Goal: Task Accomplishment & Management: Use online tool/utility

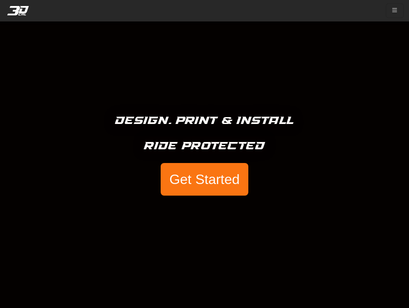
click at [183, 183] on button "Get Started" at bounding box center [205, 179] width 88 height 33
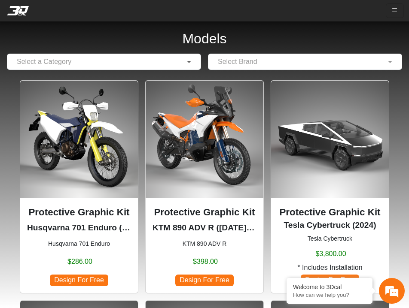
click at [186, 58] on span at bounding box center [190, 62] width 11 height 10
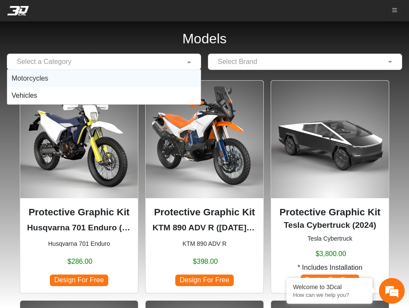
click at [137, 78] on div "Motorcycles" at bounding box center [103, 78] width 193 height 17
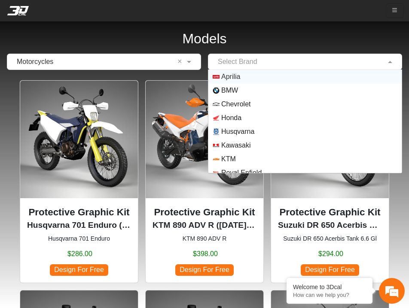
click at [248, 64] on input "text" at bounding box center [296, 62] width 167 height 10
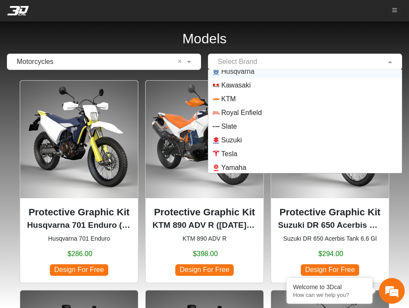
scroll to position [62, 0]
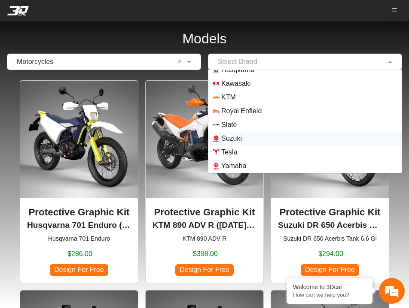
click at [240, 139] on span "Suzuki" at bounding box center [231, 139] width 21 height 10
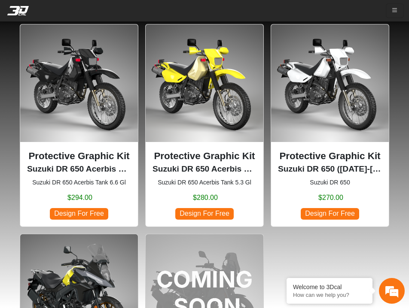
scroll to position [43, 0]
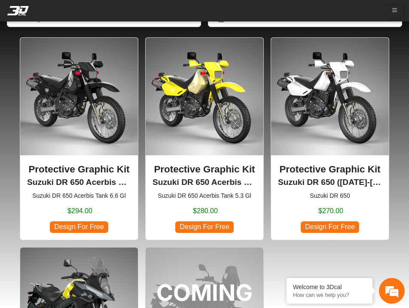
click at [204, 164] on p "Protective Graphic Kit" at bounding box center [204, 169] width 104 height 15
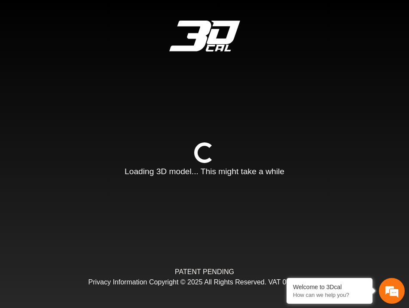
type input "*"
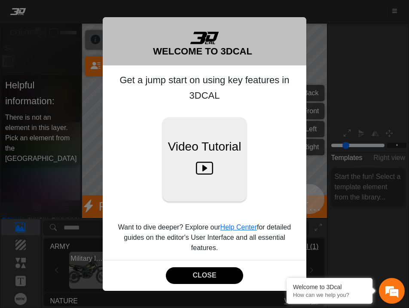
scroll to position [109, 121]
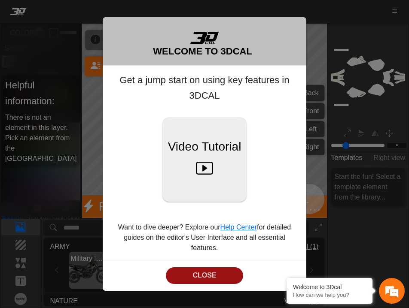
click at [216, 279] on button "CLOSE" at bounding box center [204, 276] width 77 height 17
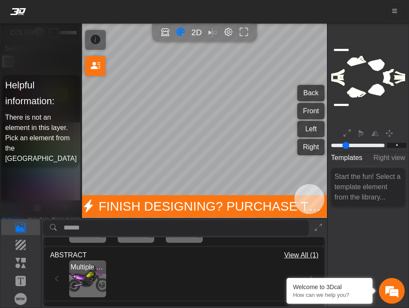
scroll to position [118, 0]
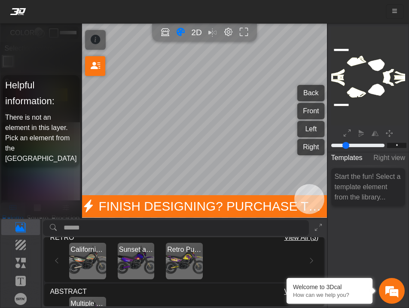
click at [136, 267] on img "View Sunset at the sea" at bounding box center [136, 261] width 37 height 37
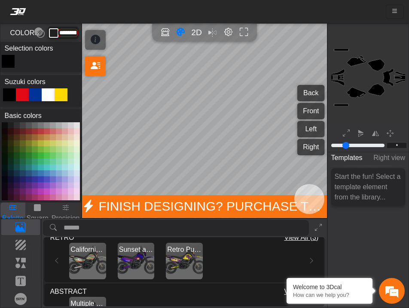
type input "*********"
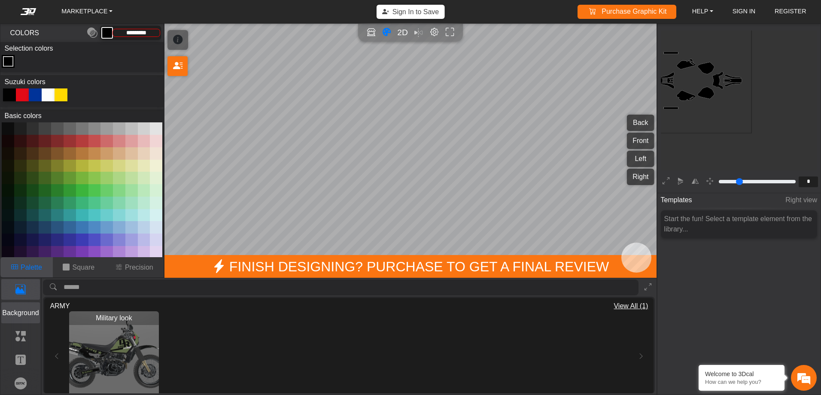
click at [17, 308] on p "Background" at bounding box center [21, 313] width 38 height 10
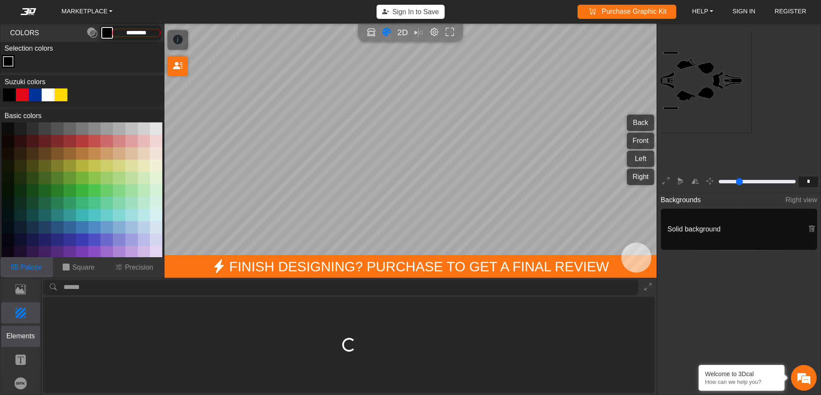
click at [18, 308] on p "Elements" at bounding box center [21, 336] width 38 height 10
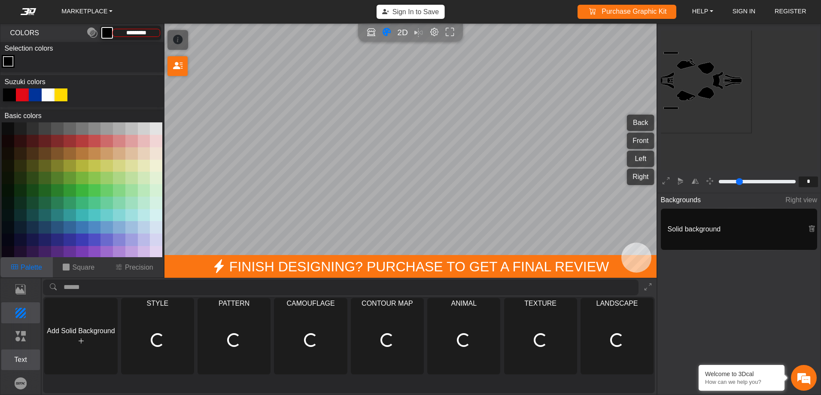
drag, startPoint x: 21, startPoint y: 354, endPoint x: 4, endPoint y: 368, distance: 21.7
click at [21, 308] on button "Text" at bounding box center [20, 360] width 39 height 21
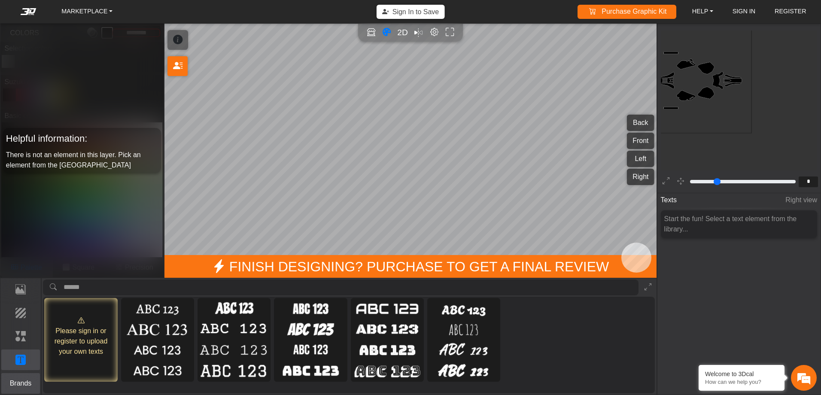
click at [19, 308] on p "Brands" at bounding box center [21, 383] width 38 height 10
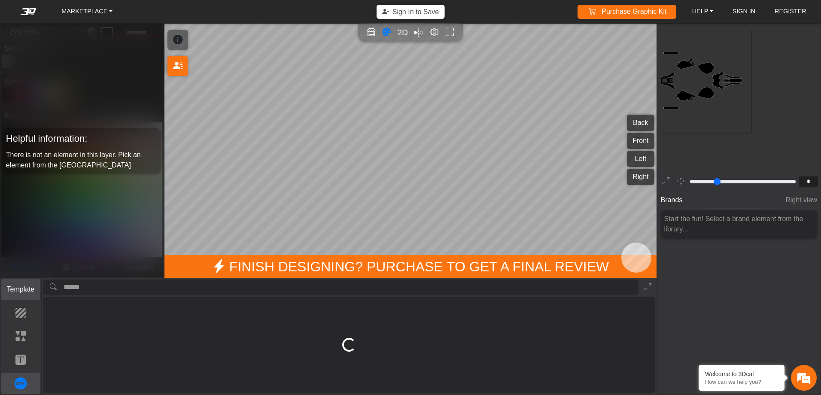
click at [25, 289] on p "Template" at bounding box center [21, 289] width 38 height 10
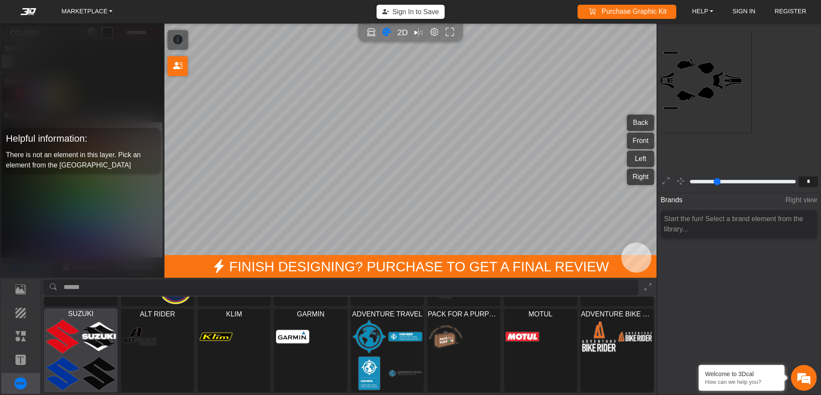
scroll to position [76, 0]
click at [66, 308] on img at bounding box center [63, 336] width 34 height 34
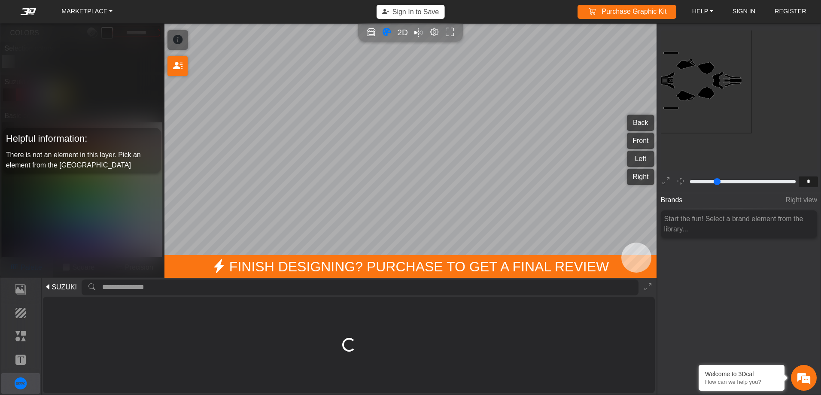
scroll to position [0, 0]
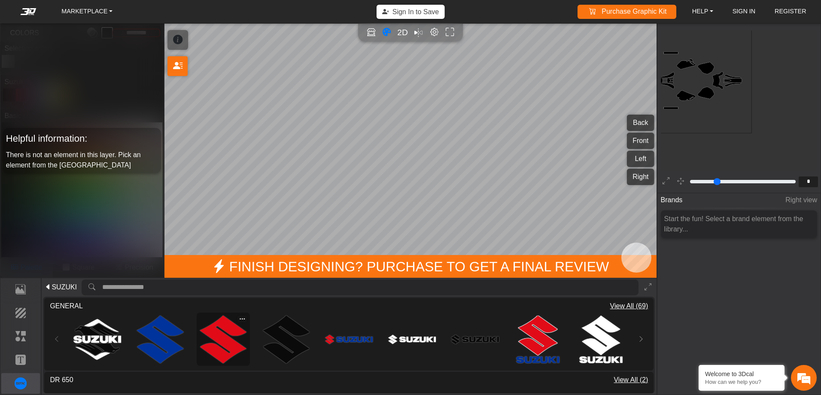
click at [220, 308] on img at bounding box center [223, 340] width 48 height 48
click at [408, 81] on icon "background_wire_template_bg decal_dr650_back decal_dr650_front decal_dr650_left…" at bounding box center [699, 80] width 317 height 317
click at [408, 70] on icon "background_wire_template_bg decal_dr650_back decal_dr650_front decal_dr650_left…" at bounding box center [699, 80] width 317 height 317
